Goal: Information Seeking & Learning: Learn about a topic

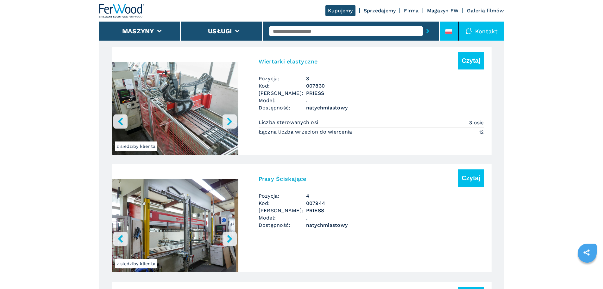
click at [442, 26] on li at bounding box center [449, 31] width 19 height 19
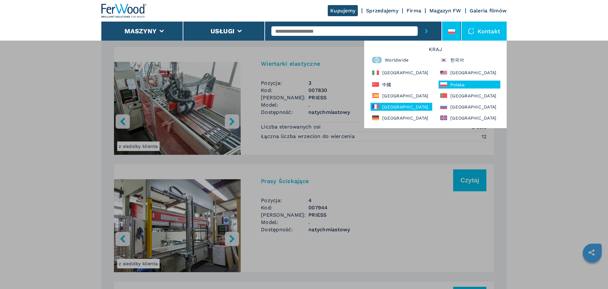
click at [402, 107] on div "France" at bounding box center [402, 107] width 62 height 8
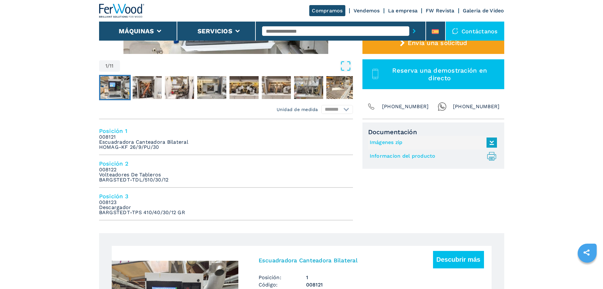
scroll to position [190, 0]
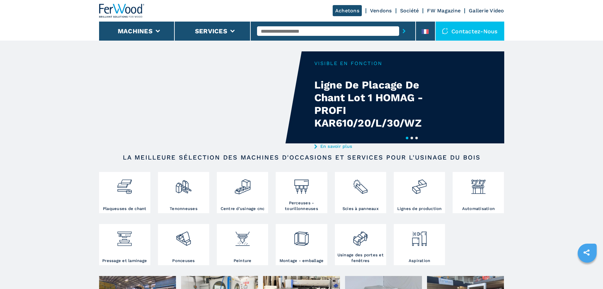
click at [286, 30] on input "text" at bounding box center [328, 31] width 142 height 10
click at [277, 33] on input "text" at bounding box center [328, 31] width 142 height 10
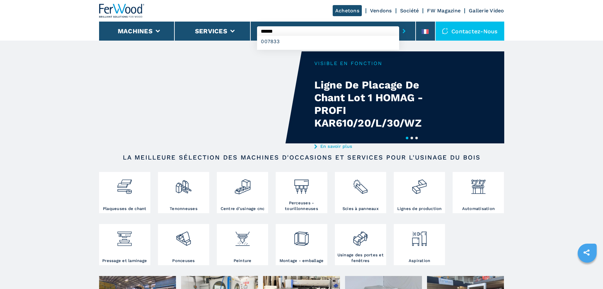
type input "******"
click at [399, 24] on button "submit-button" at bounding box center [404, 31] width 10 height 15
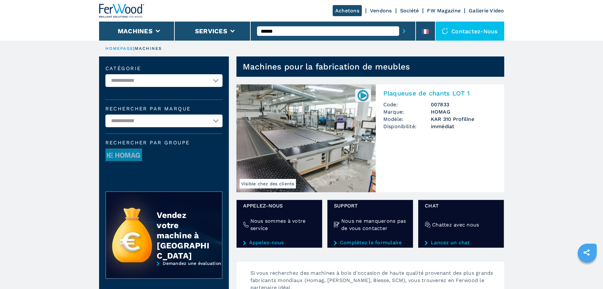
click at [316, 136] on img at bounding box center [306, 138] width 139 height 108
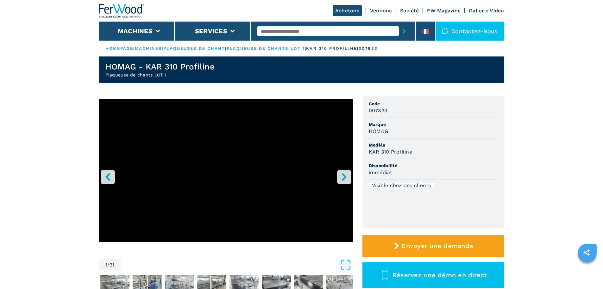
click at [273, 32] on input "text" at bounding box center [328, 31] width 142 height 10
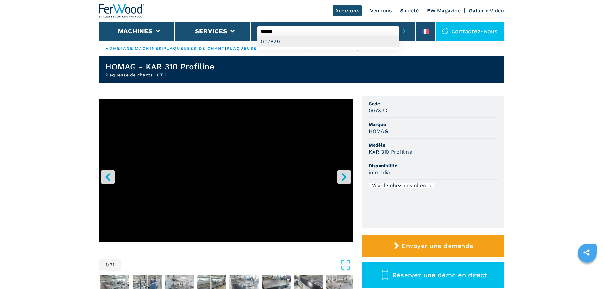
type input "******"
click at [272, 39] on div "007829" at bounding box center [328, 41] width 142 height 11
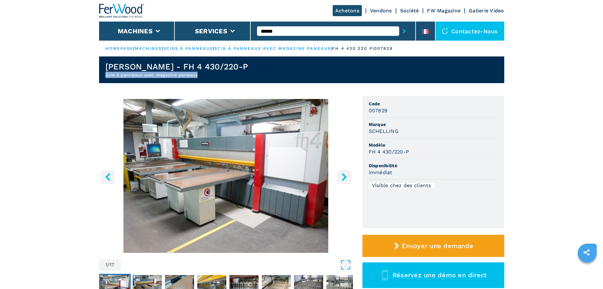
drag, startPoint x: 201, startPoint y: 75, endPoint x: 94, endPoint y: 76, distance: 107.1
copy h2 "Scie à panneaux avec magazine paneaux"
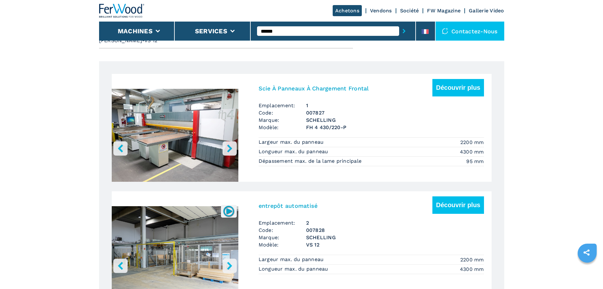
scroll to position [317, 0]
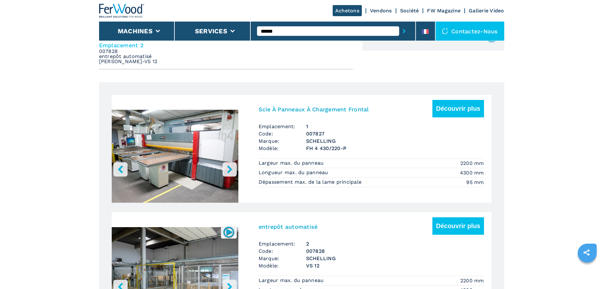
click at [211, 139] on img "Go to Slide 1" at bounding box center [175, 157] width 127 height 119
click at [181, 178] on img "Go to Slide 1" at bounding box center [175, 157] width 127 height 119
click at [178, 193] on img "Go to Slide 1" at bounding box center [175, 157] width 127 height 119
click at [304, 112] on h3 "Scie À Panneaux À Chargement Frontal" at bounding box center [314, 108] width 111 height 7
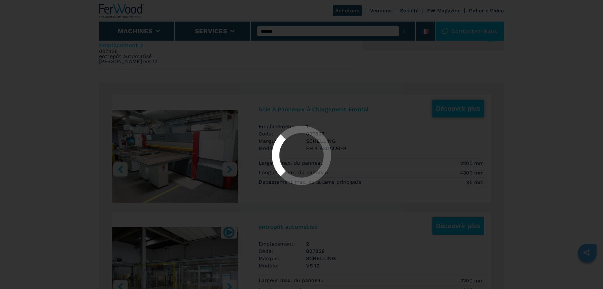
click at [461, 104] on div at bounding box center [301, 144] width 603 height 289
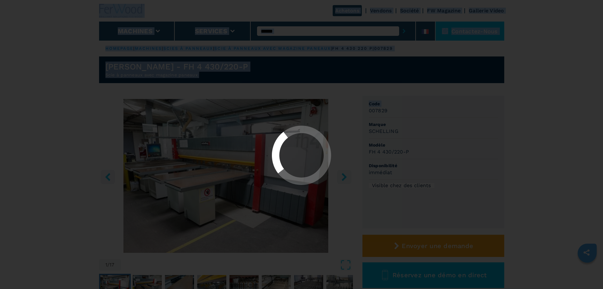
drag, startPoint x: 461, startPoint y: 104, endPoint x: 467, endPoint y: 80, distance: 25.0
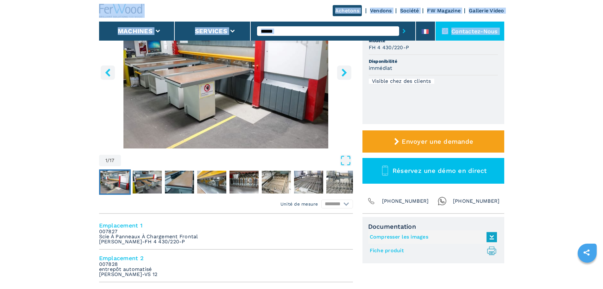
scroll to position [190, 0]
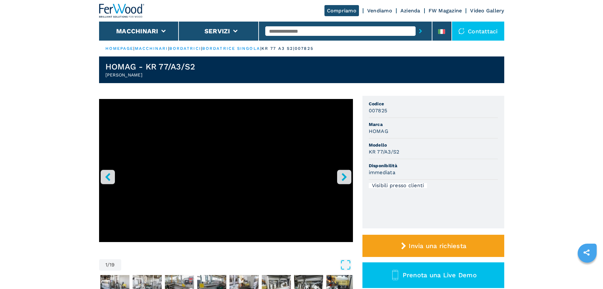
click at [290, 31] on input "text" at bounding box center [340, 31] width 150 height 10
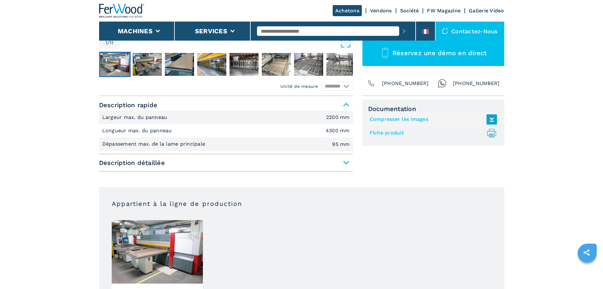
click at [217, 166] on span "Description détaillée" at bounding box center [226, 162] width 254 height 11
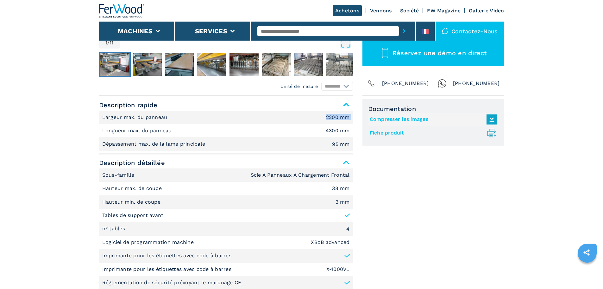
drag, startPoint x: 177, startPoint y: 118, endPoint x: 55, endPoint y: 125, distance: 122.2
click at [118, 115] on p "Largeur max. du panneau" at bounding box center [135, 117] width 67 height 7
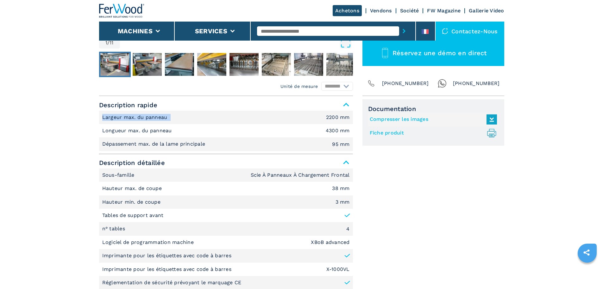
copy p "Largeur max. du panneau"
click at [340, 116] on em "2200 mm" at bounding box center [338, 117] width 24 height 5
copy em "2200 mm"
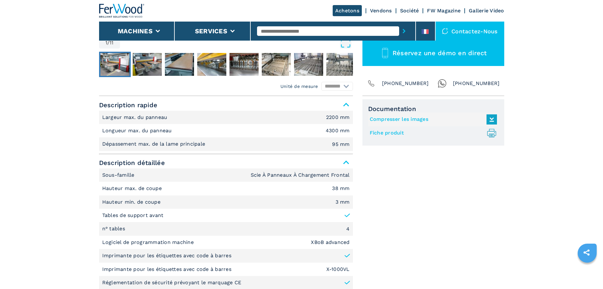
click at [269, 127] on li "Longueur max. du panneau 4300 mm" at bounding box center [226, 130] width 254 height 13
drag, startPoint x: 176, startPoint y: 131, endPoint x: 96, endPoint y: 134, distance: 80.5
copy p "Longueur max. du panneau"
drag, startPoint x: 214, startPoint y: 144, endPoint x: 84, endPoint y: 148, distance: 130.9
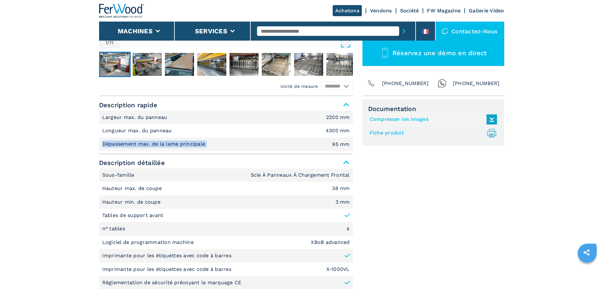
copy p "Dépassement max. de la lame principale"
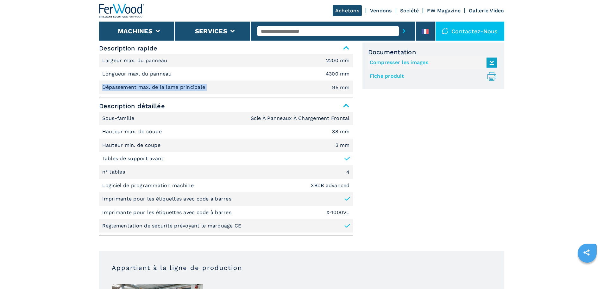
scroll to position [285, 0]
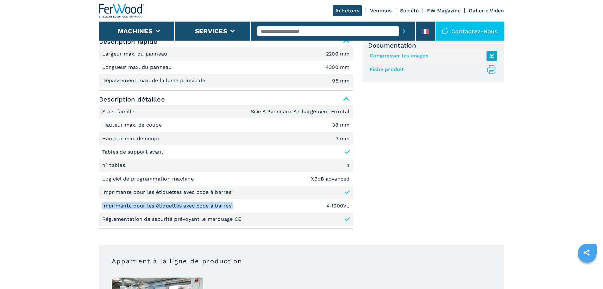
drag, startPoint x: 222, startPoint y: 205, endPoint x: 73, endPoint y: 204, distance: 149.2
copy p "Imprimante pour les étiquettes avec code à barres"
drag, startPoint x: 352, startPoint y: 208, endPoint x: 323, endPoint y: 207, distance: 28.9
click at [323, 207] on li "Imprimante pour les étiquettes avec code à barres X-1000VL" at bounding box center [226, 205] width 254 height 13
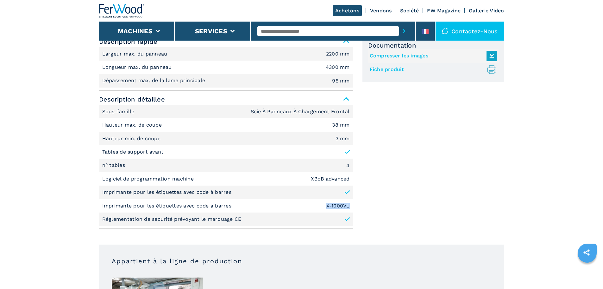
copy em "X-1000VL"
click at [264, 219] on li "Réglementation de sécurité prévoyant le marquage CE" at bounding box center [226, 218] width 254 height 13
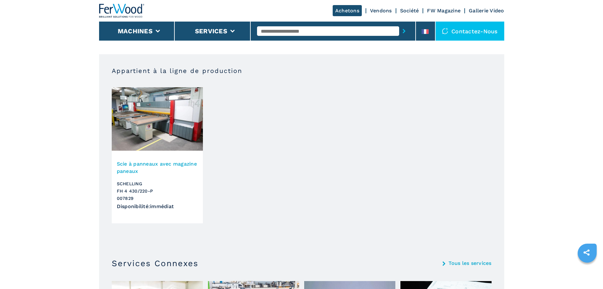
scroll to position [348, 0]
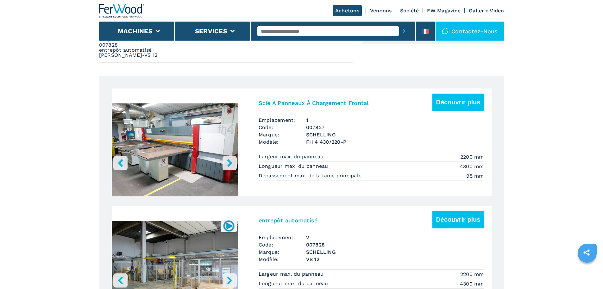
scroll to position [380, 0]
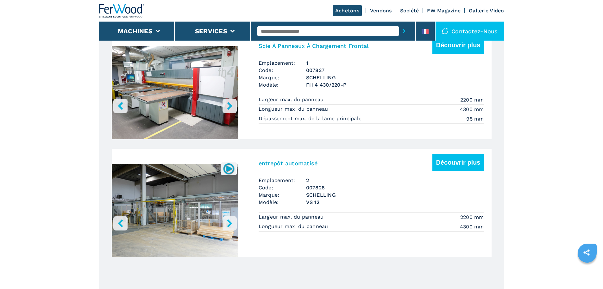
click at [186, 189] on img "Go to Slide 1" at bounding box center [175, 211] width 127 height 119
click at [281, 166] on h3 "entrepôt automatisé" at bounding box center [288, 162] width 59 height 7
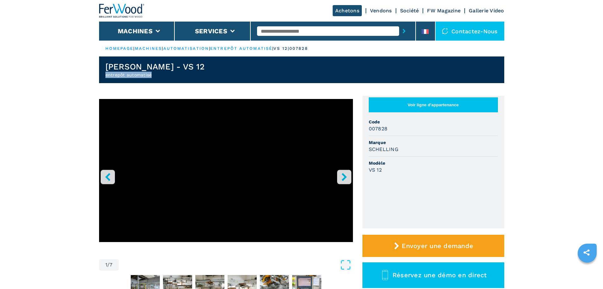
drag, startPoint x: 162, startPoint y: 76, endPoint x: 98, endPoint y: 74, distance: 64.0
copy h2 "entrepôt automatisé"
drag, startPoint x: 184, startPoint y: 67, endPoint x: 22, endPoint y: 65, distance: 161.2
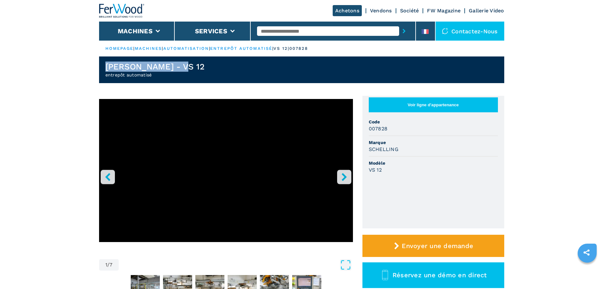
copy h1 "SCHELLING - VS 12"
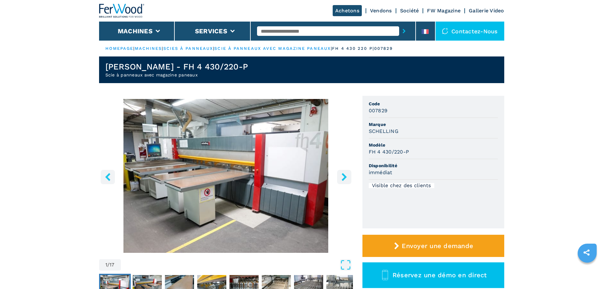
click at [295, 32] on input "text" at bounding box center [328, 31] width 142 height 10
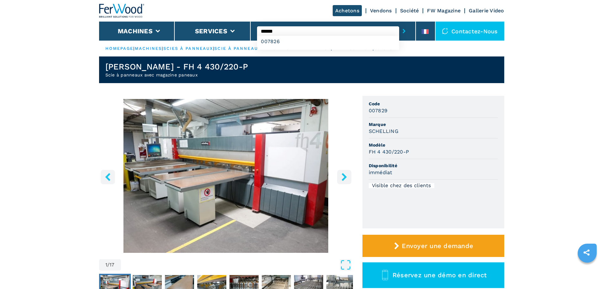
type input "******"
click at [399, 24] on button "submit-button" at bounding box center [404, 31] width 10 height 15
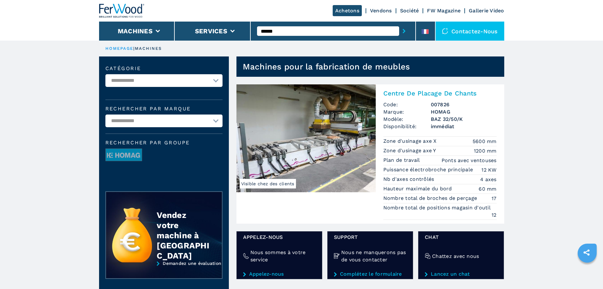
click at [331, 133] on img at bounding box center [306, 138] width 139 height 108
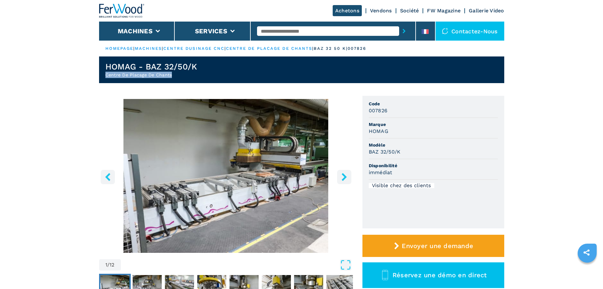
drag, startPoint x: 170, startPoint y: 73, endPoint x: 90, endPoint y: 73, distance: 80.8
copy h2 "Centre De Placage De Chants"
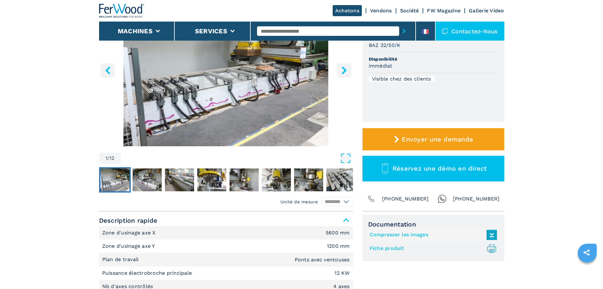
scroll to position [127, 0]
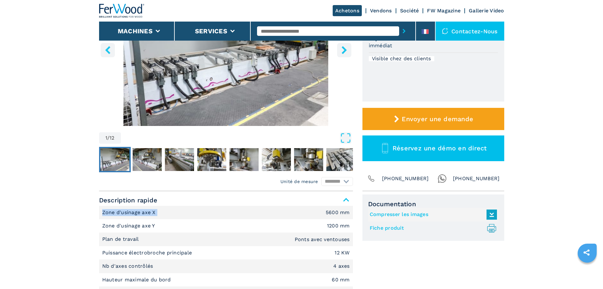
drag, startPoint x: 159, startPoint y: 212, endPoint x: 69, endPoint y: 208, distance: 90.7
copy p "Zone d'usinage axe X"
click at [349, 213] on em "5600 mm" at bounding box center [338, 212] width 24 height 5
drag, startPoint x: 339, startPoint y: 213, endPoint x: 315, endPoint y: 213, distance: 24.1
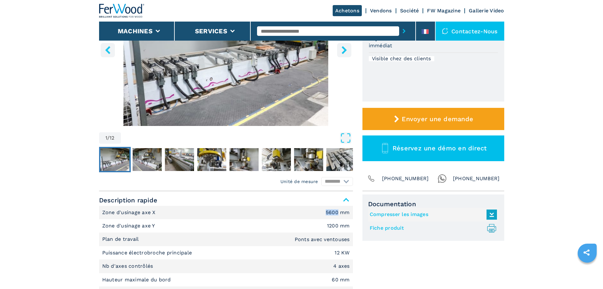
click at [315, 213] on li "Zone d'usinage axe X 5600 mm" at bounding box center [226, 212] width 254 height 13
copy em "5600"
click at [328, 226] on em "1200 mm" at bounding box center [338, 225] width 23 height 5
drag, startPoint x: 327, startPoint y: 226, endPoint x: 347, endPoint y: 226, distance: 20.3
click at [347, 226] on em "1200 mm" at bounding box center [338, 225] width 23 height 5
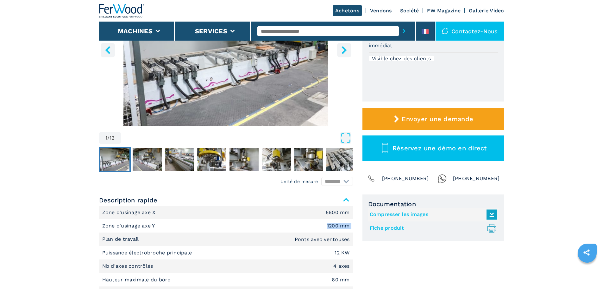
copy em "1200 mm"
drag, startPoint x: 207, startPoint y: 255, endPoint x: 99, endPoint y: 257, distance: 107.7
click at [99, 257] on li "Puissance électrobroche principale 12 KW" at bounding box center [226, 252] width 254 height 13
copy p "Puissance électrobroche principale"
click at [346, 256] on li "Puissance électrobroche principale 12 KW" at bounding box center [226, 252] width 254 height 13
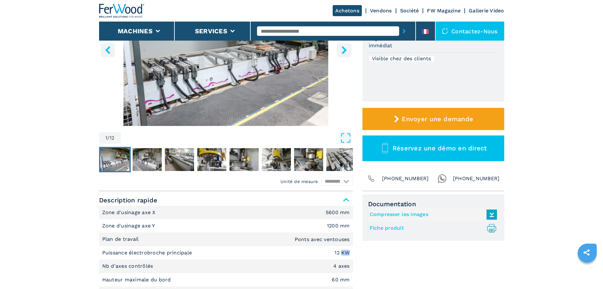
click at [346, 256] on li "Puissance électrobroche principale 12 KW" at bounding box center [226, 252] width 254 height 13
click at [345, 252] on em "12 KW" at bounding box center [342, 252] width 15 height 5
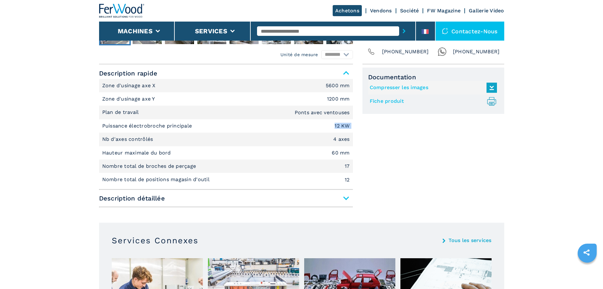
scroll to position [348, 0]
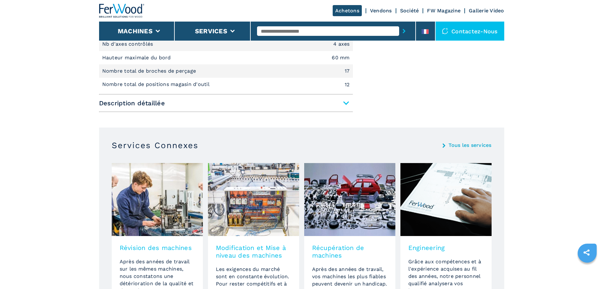
click at [189, 103] on span "Description détaillée" at bounding box center [226, 102] width 254 height 11
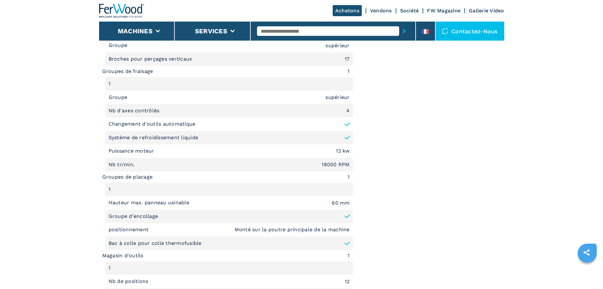
scroll to position [633, 0]
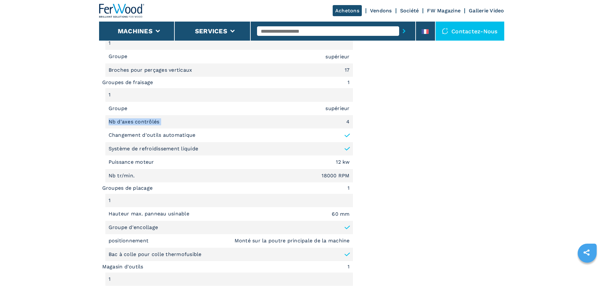
drag, startPoint x: 180, startPoint y: 120, endPoint x: 96, endPoint y: 117, distance: 84.3
click at [96, 117] on main "HOMEPAGE | machines | centre dusinage cnc | centre de placage de chants | baz 3…" at bounding box center [301, 176] width 603 height 1619
copy p "Nb d'axes contrôlés"
click at [189, 69] on p "Broches pour perçages verticaux" at bounding box center [152, 70] width 86 height 7
drag, startPoint x: 193, startPoint y: 69, endPoint x: 104, endPoint y: 70, distance: 89.0
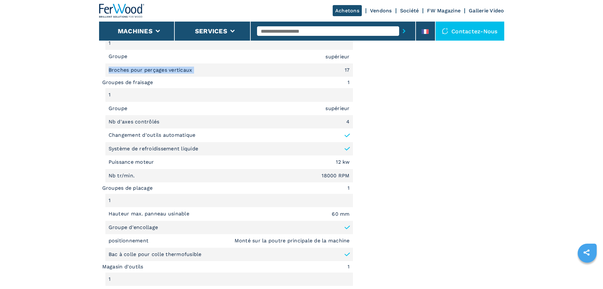
click at [104, 70] on ul "Sous–famille Centre De Placage De Chants Typologie d'usinage Placage de chants,…" at bounding box center [226, 115] width 254 height 583
copy p "Broches pour perçages verticaux"
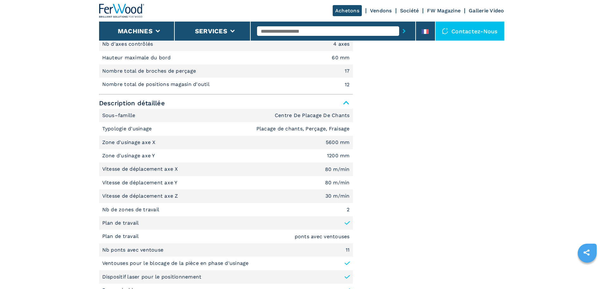
scroll to position [317, 0]
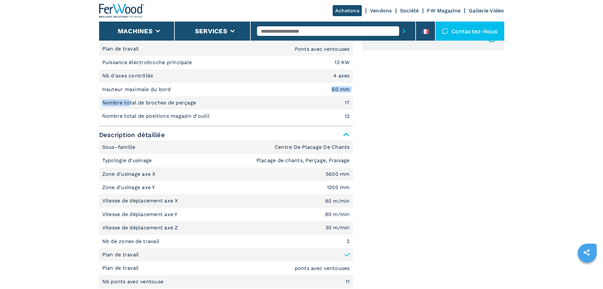
drag, startPoint x: 216, startPoint y: 95, endPoint x: 129, endPoint y: 97, distance: 87.1
click at [129, 97] on ul "Zone d'usinage axe X 5600 mm Zone d'usinage axe Y 1200 mm Plan de travail Ponts…" at bounding box center [226, 69] width 254 height 107
click at [199, 98] on li "Nombre total de broches de perçage [DEMOGRAPHIC_DATA]" at bounding box center [226, 102] width 254 height 13
drag, startPoint x: 198, startPoint y: 102, endPoint x: 101, endPoint y: 100, distance: 96.9
click at [101, 100] on li "Nombre total de broches de perçage [DEMOGRAPHIC_DATA]" at bounding box center [226, 102] width 254 height 13
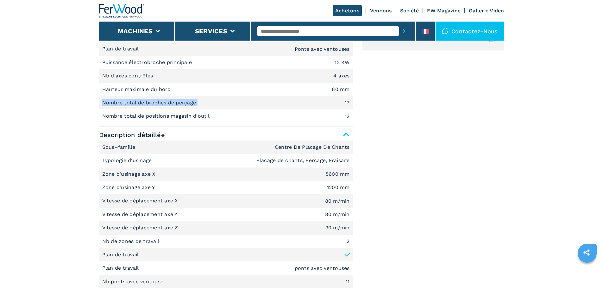
copy p "Nombre total de broches de perçage"
drag, startPoint x: 235, startPoint y: 113, endPoint x: 85, endPoint y: 115, distance: 150.1
copy p "Nombre total de positions magasin d'outil"
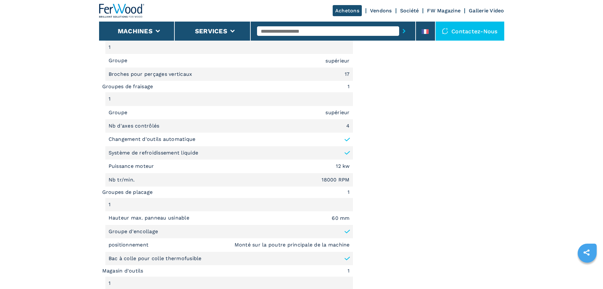
scroll to position [665, 0]
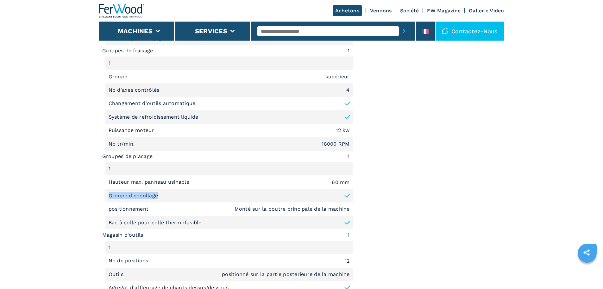
drag, startPoint x: 178, startPoint y: 194, endPoint x: 108, endPoint y: 194, distance: 70.3
click at [108, 194] on li "Groupe d'encollage" at bounding box center [229, 195] width 248 height 13
copy p "Groupe d'encollage"
click at [298, 208] on em "Monté sur la poutre principale de la machine" at bounding box center [292, 208] width 115 height 5
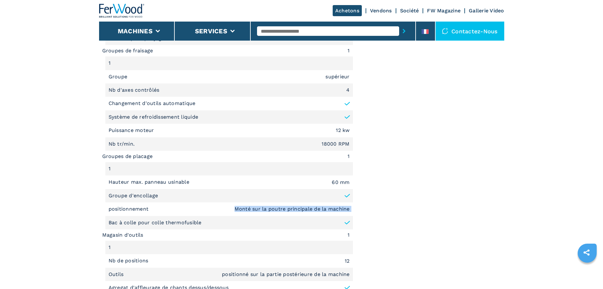
click at [298, 208] on em "Monté sur la poutre principale de la machine" at bounding box center [292, 208] width 115 height 5
drag, startPoint x: 202, startPoint y: 182, endPoint x: 76, endPoint y: 184, distance: 125.8
click at [76, 184] on main "HOMEPAGE | machines | centre dusinage cnc | centre de placage de chants | baz 3…" at bounding box center [301, 144] width 603 height 1619
